Goal: Navigation & Orientation: Find specific page/section

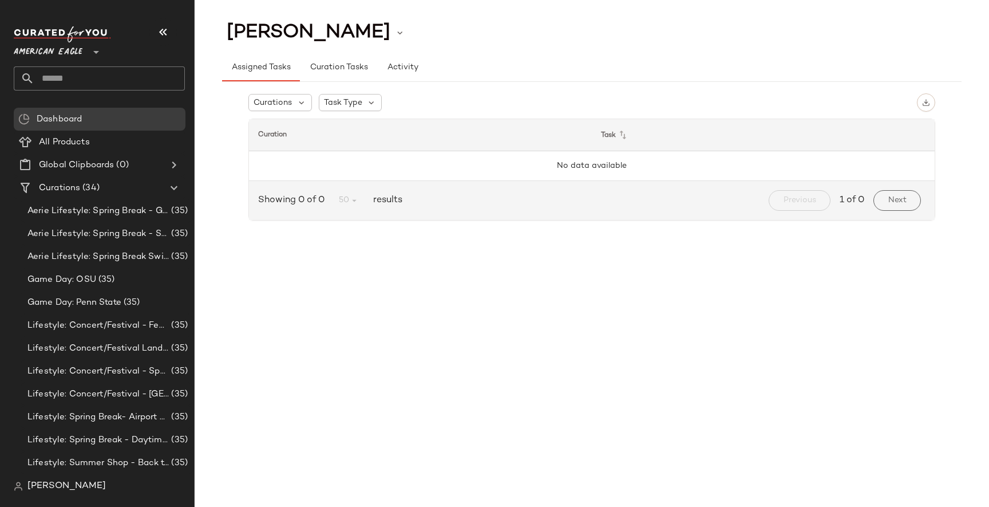
click at [48, 482] on span "[PERSON_NAME]" at bounding box center [66, 486] width 78 height 14
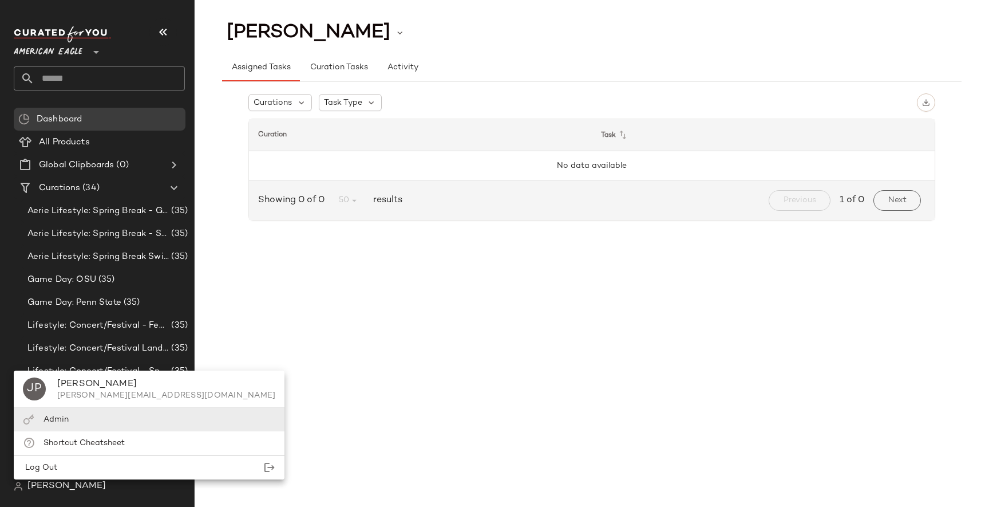
click at [69, 423] on div "Admin" at bounding box center [149, 419] width 271 height 23
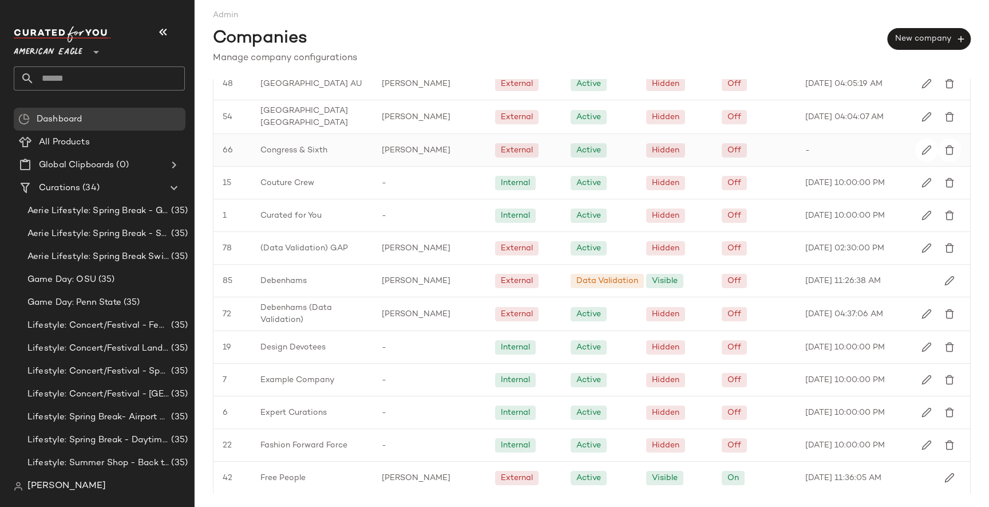
scroll to position [1295, 0]
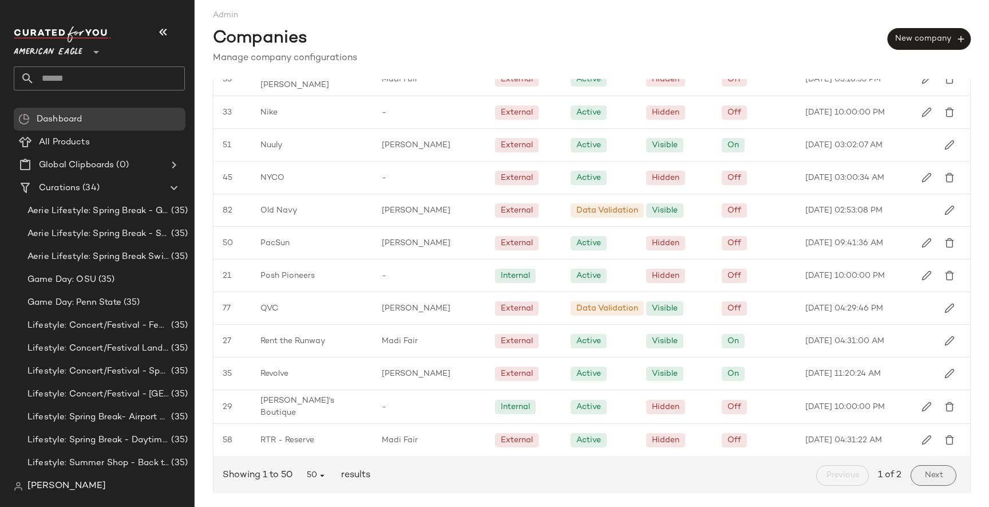
click at [916, 468] on button "Next" at bounding box center [934, 475] width 46 height 21
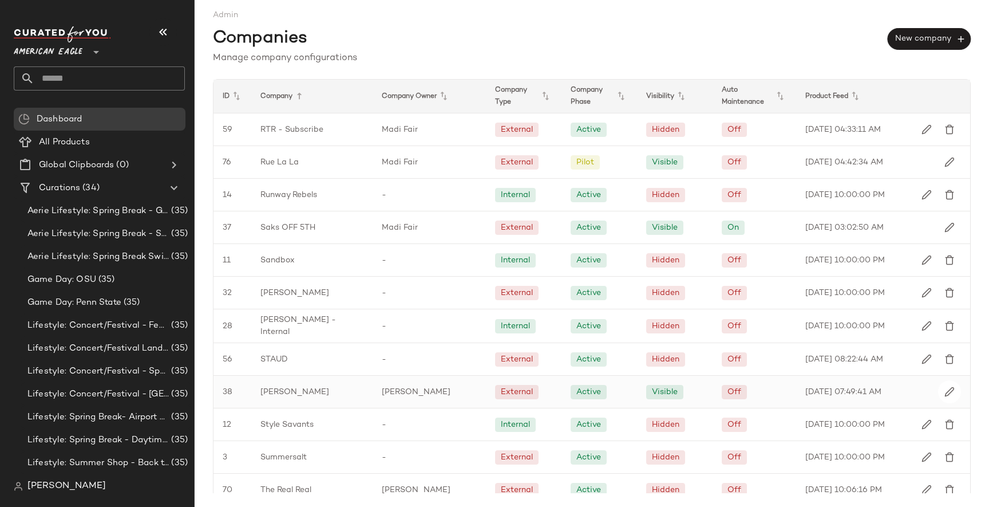
click at [331, 390] on div "[PERSON_NAME]" at bounding box center [311, 392] width 121 height 32
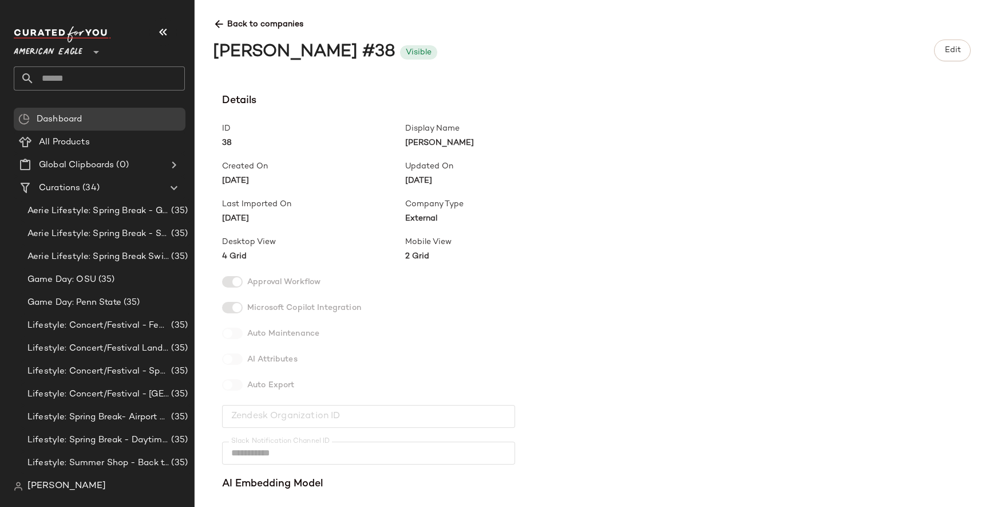
scroll to position [330, 0]
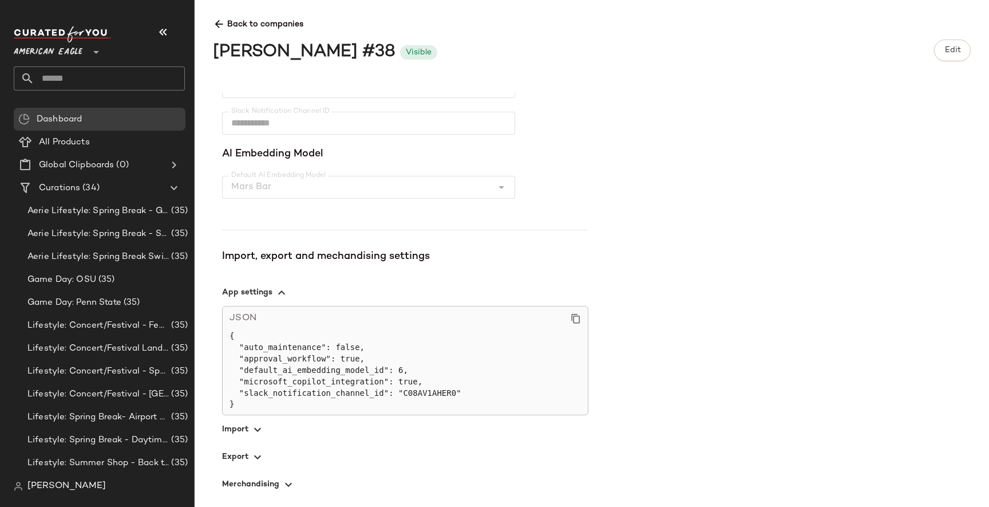
click at [236, 456] on span "button" at bounding box center [405, 456] width 366 height 27
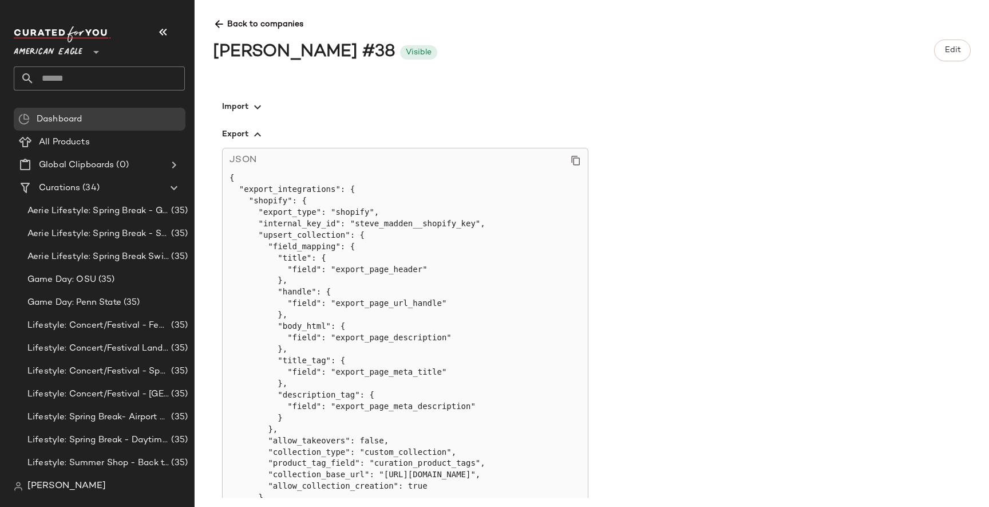
scroll to position [649, 0]
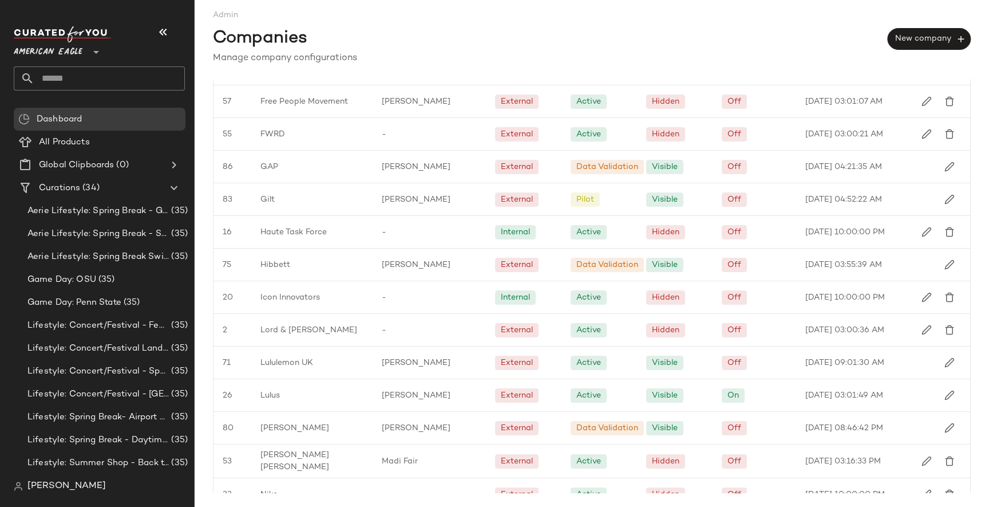
scroll to position [1295, 0]
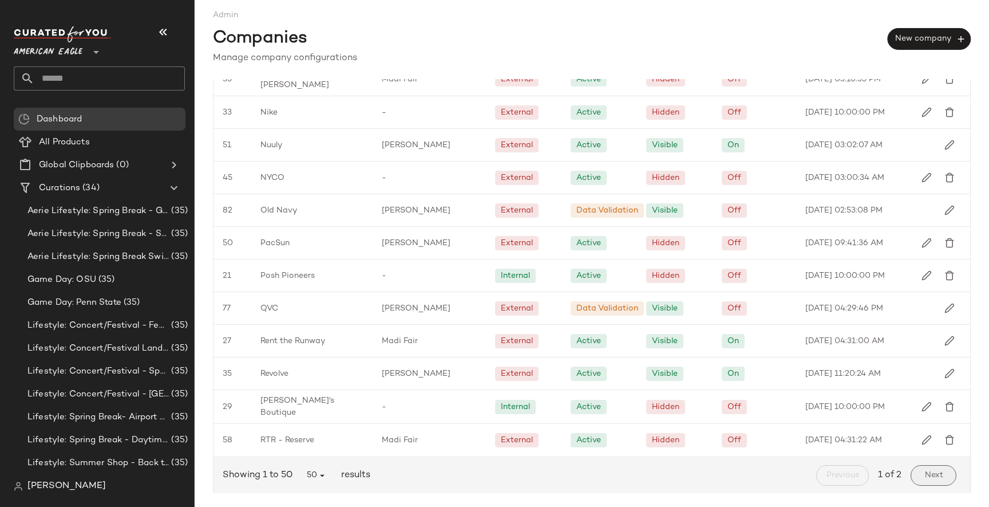
click at [917, 474] on button "Next" at bounding box center [934, 475] width 46 height 21
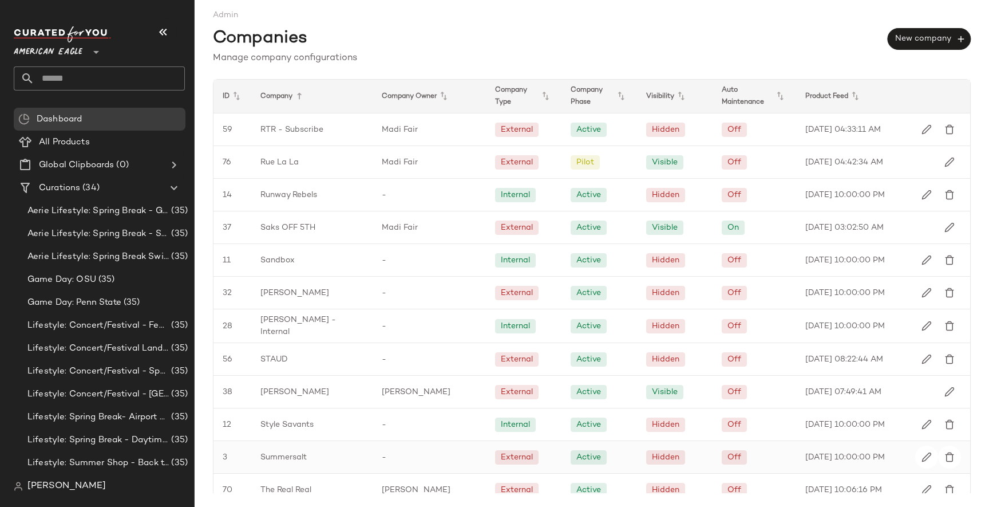
scroll to position [443, 0]
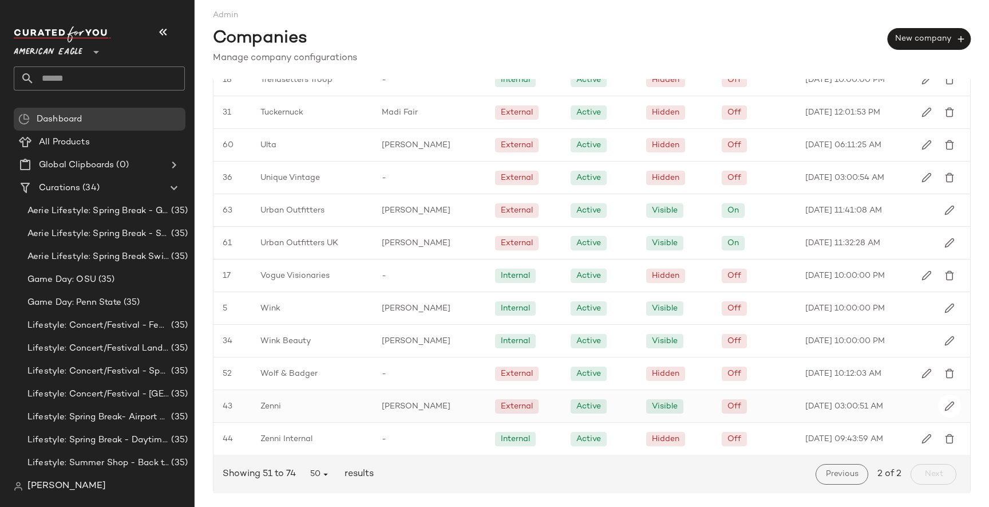
click at [284, 390] on div "Zenni" at bounding box center [311, 406] width 121 height 32
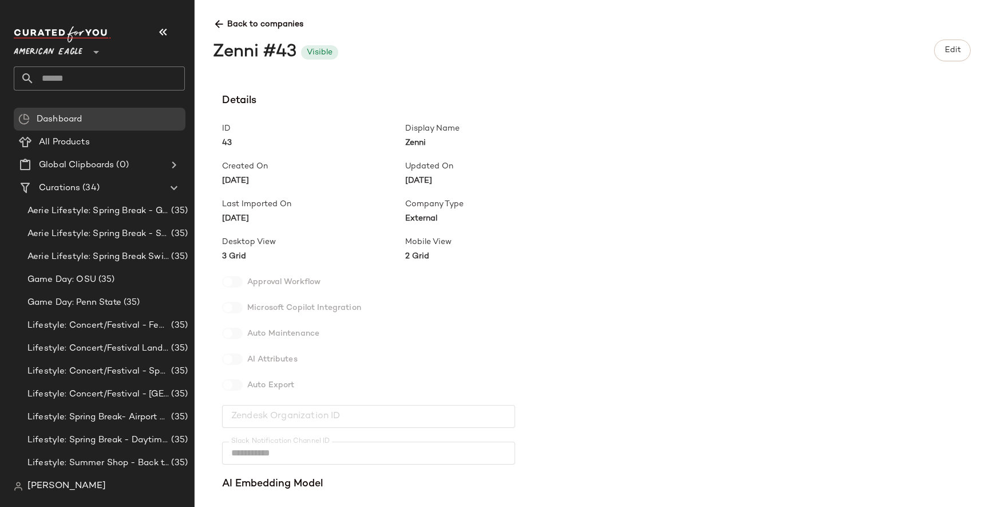
scroll to position [341, 0]
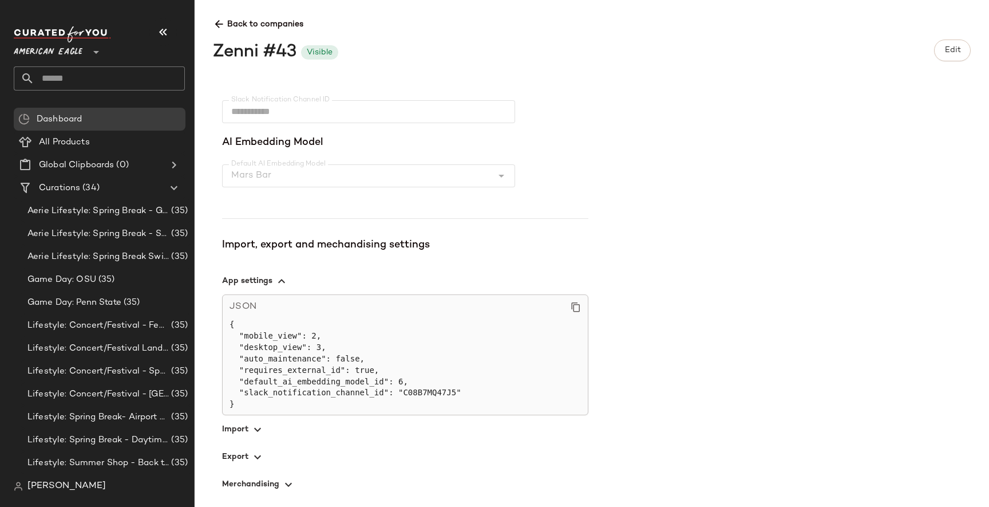
click at [251, 446] on span "button" at bounding box center [405, 456] width 366 height 27
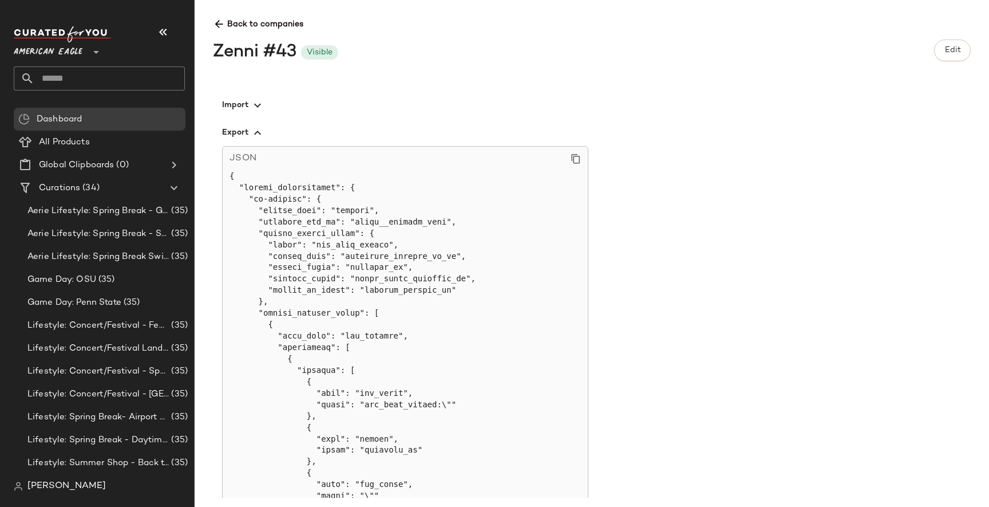
scroll to position [672, 0]
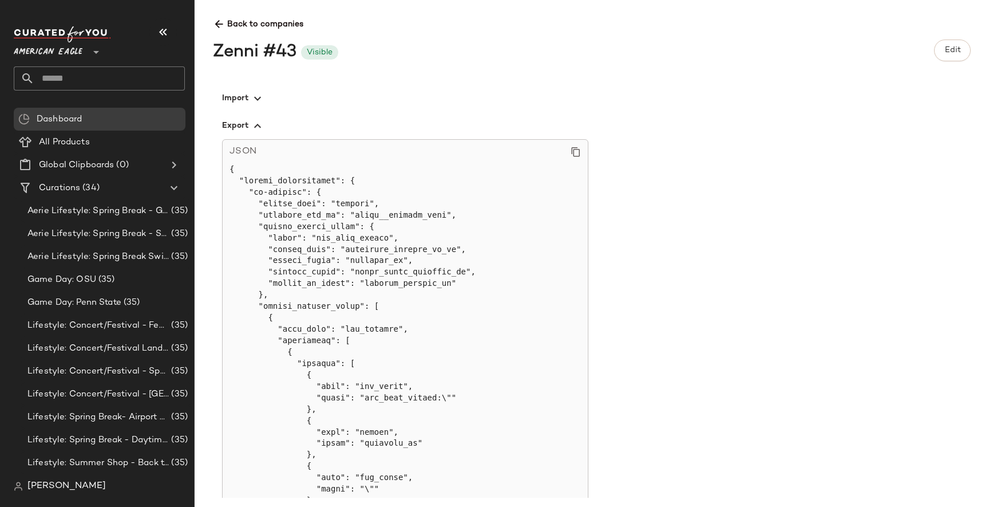
click at [218, 23] on icon at bounding box center [219, 24] width 12 height 12
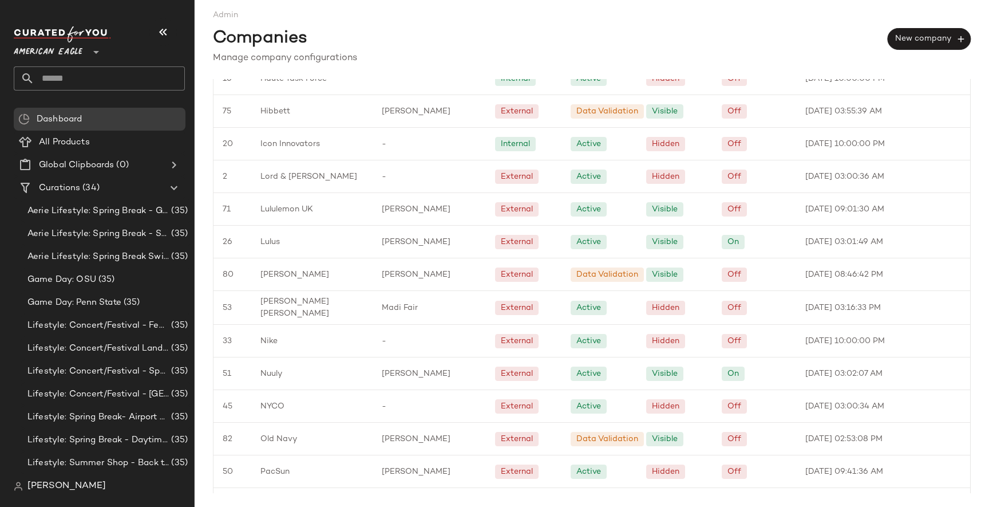
scroll to position [1295, 0]
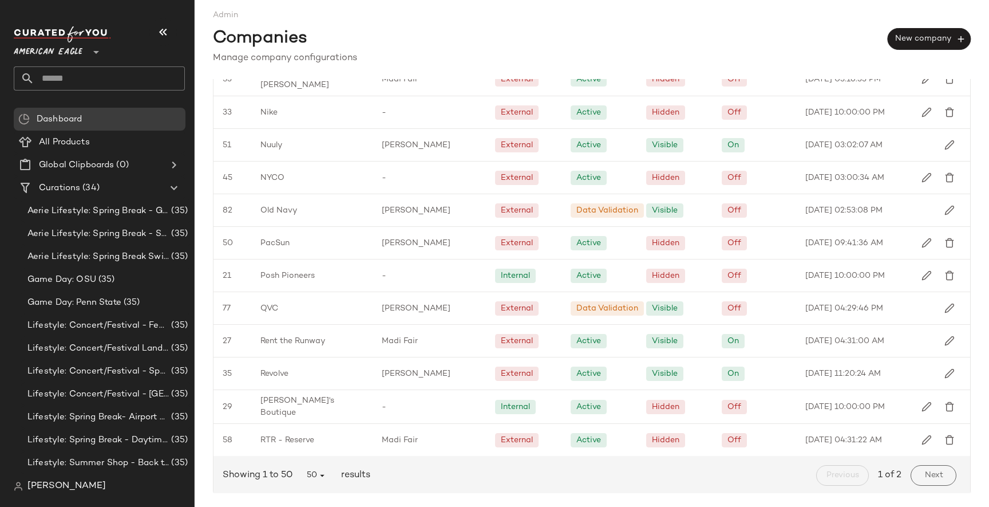
click at [921, 457] on div "Showing 1 to 50 50 results Previous 1 of 2 Next" at bounding box center [592, 475] width 757 height 39
click at [921, 465] on button "Next" at bounding box center [934, 475] width 46 height 21
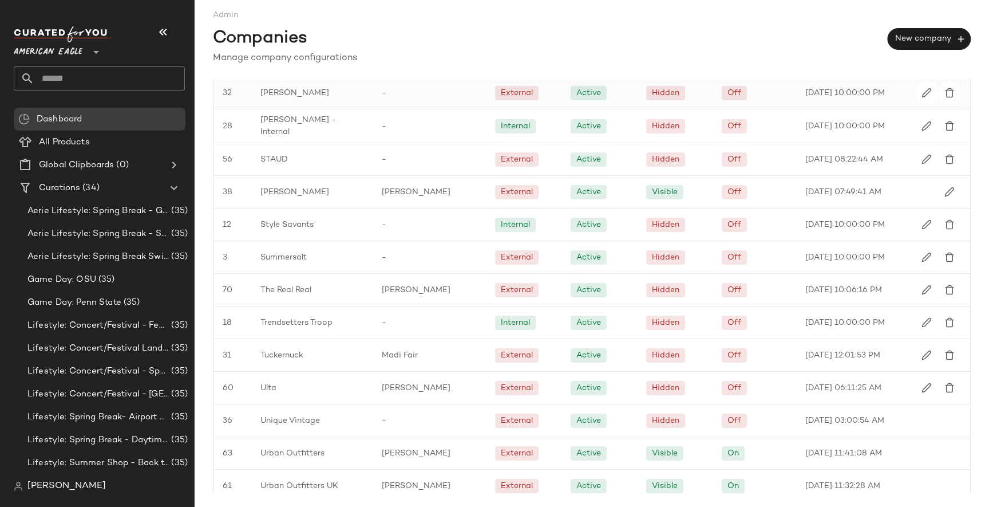
scroll to position [202, 0]
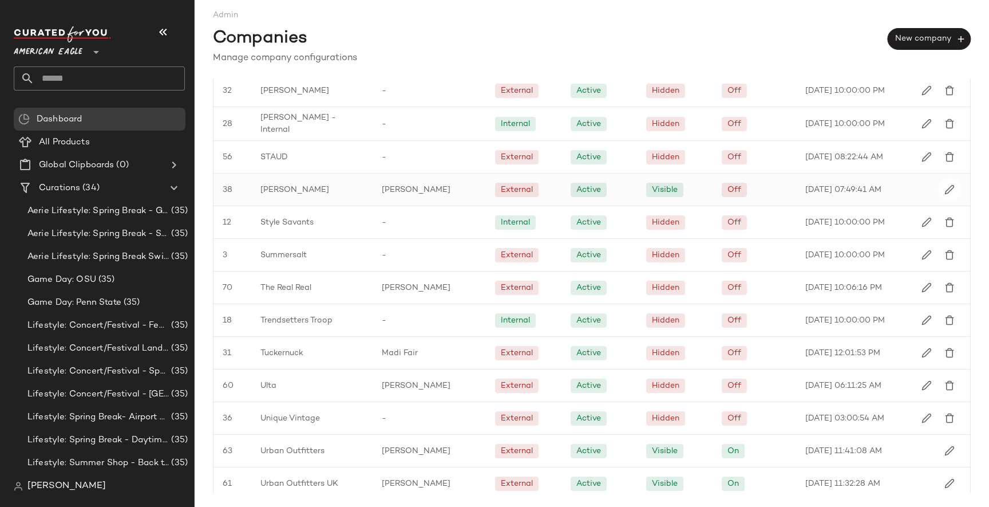
click at [293, 180] on div "[PERSON_NAME]" at bounding box center [311, 189] width 121 height 32
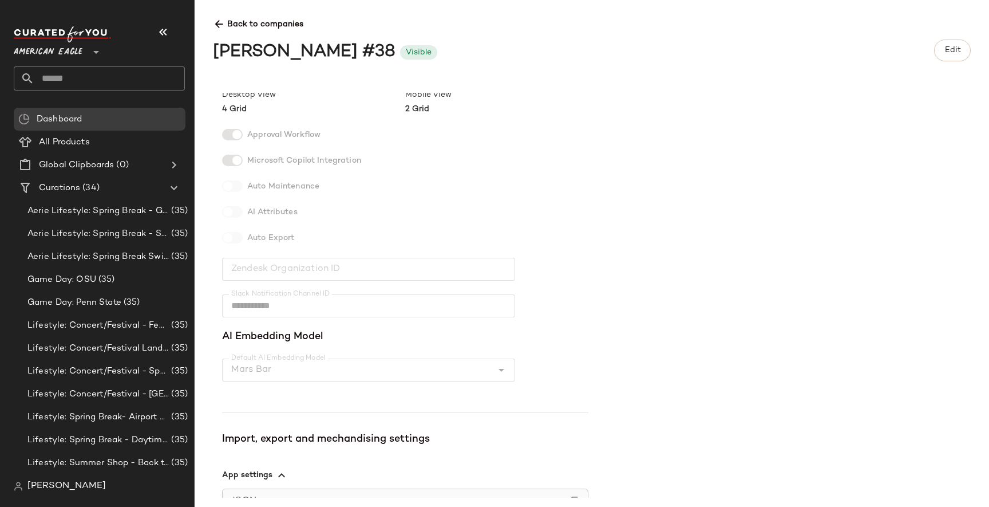
scroll to position [330, 0]
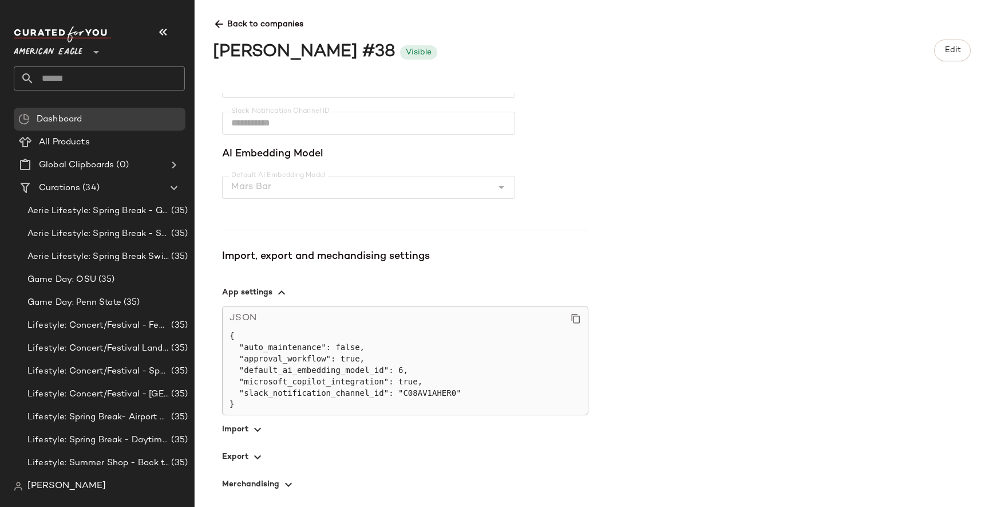
click at [230, 456] on span "button" at bounding box center [405, 456] width 366 height 27
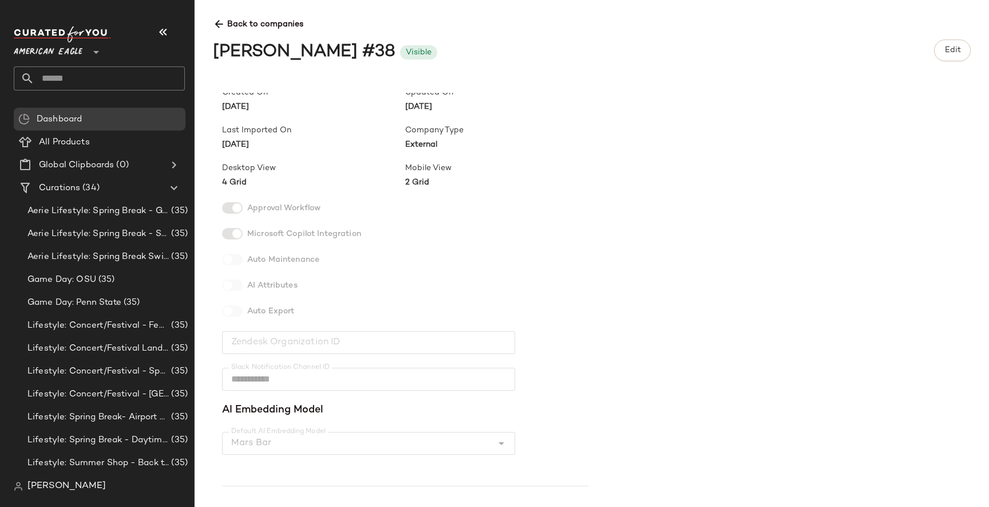
scroll to position [0, 0]
